Goal: Task Accomplishment & Management: Manage account settings

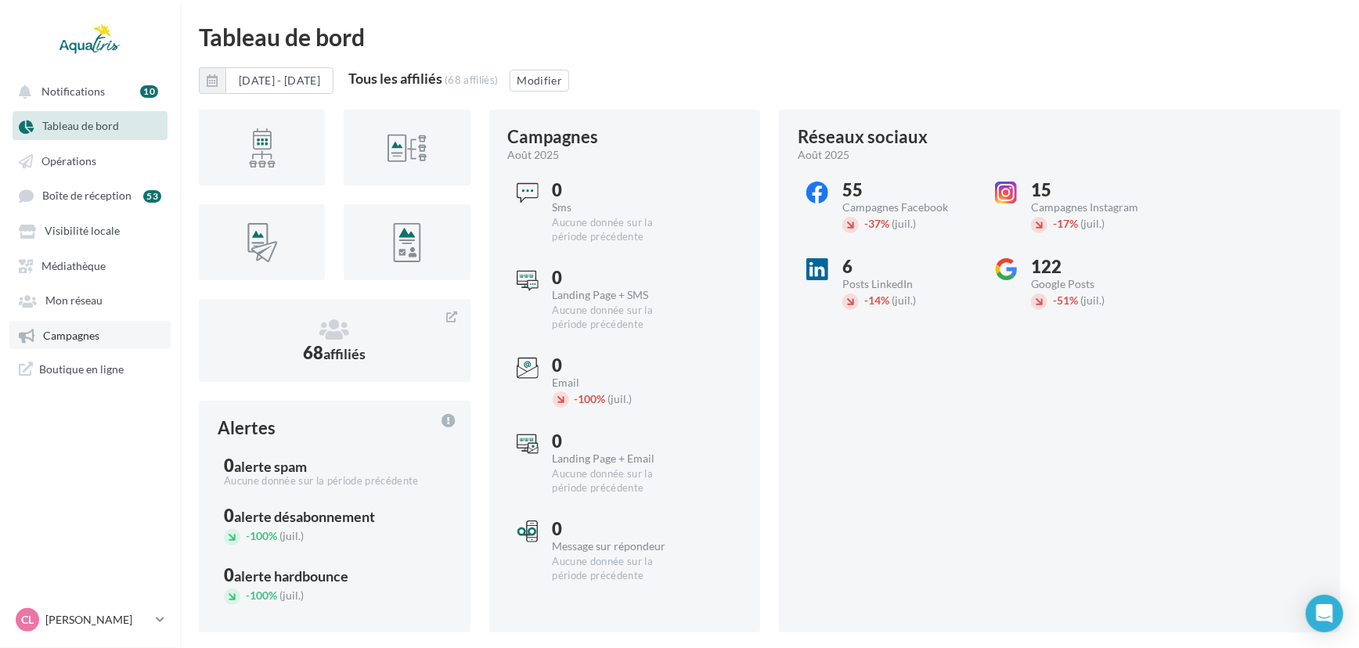
click at [78, 347] on link "Campagnes" at bounding box center [89, 335] width 161 height 28
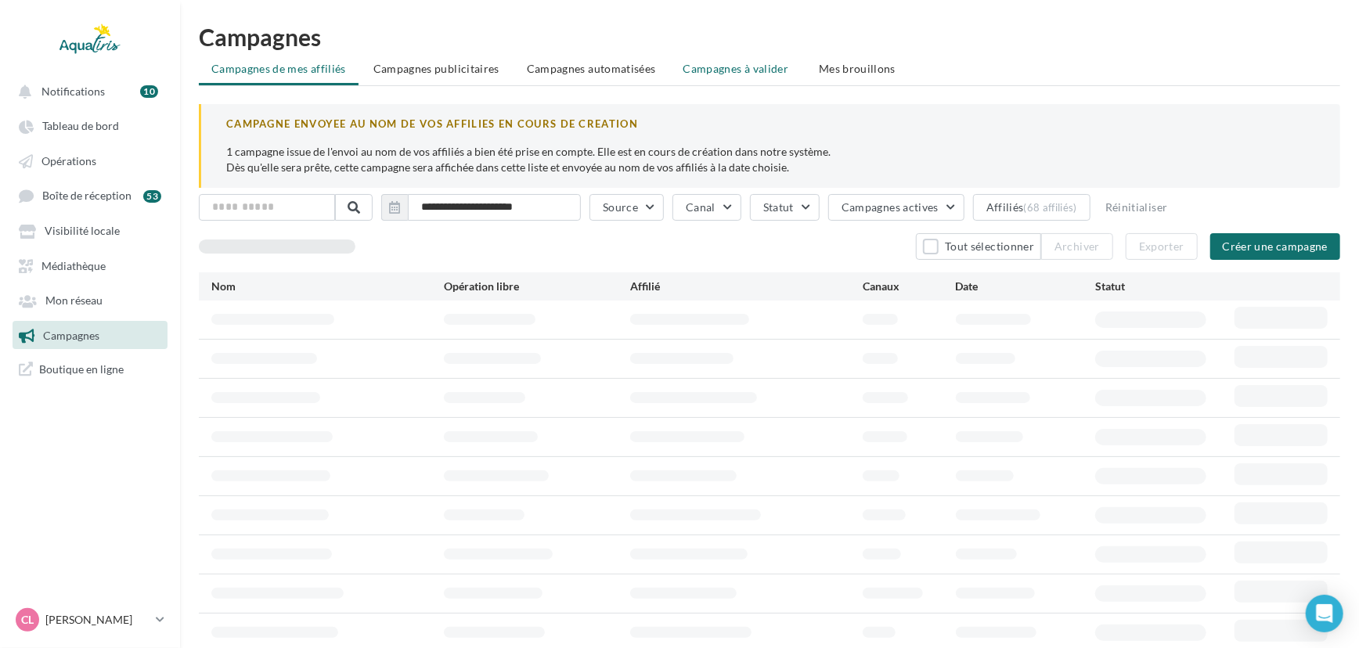
click at [734, 67] on span "Campagnes à valider" at bounding box center [737, 69] width 106 height 16
